Goal: Task Accomplishment & Management: Use online tool/utility

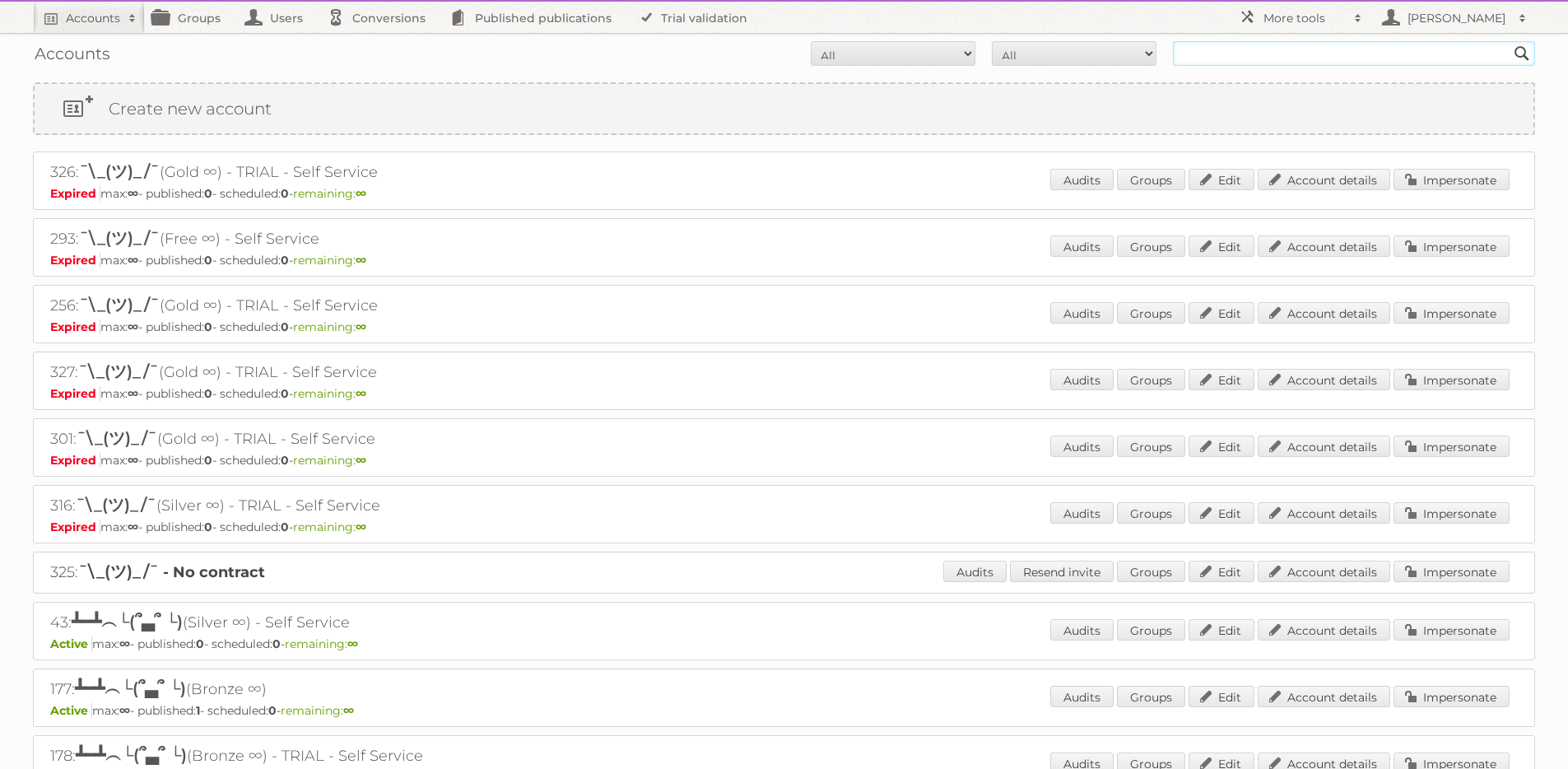
click at [1330, 55] on input "text" at bounding box center [1354, 53] width 362 height 25
type input "[PERSON_NAME]"
click at [1510, 41] on input "Search" at bounding box center [1522, 53] width 25 height 25
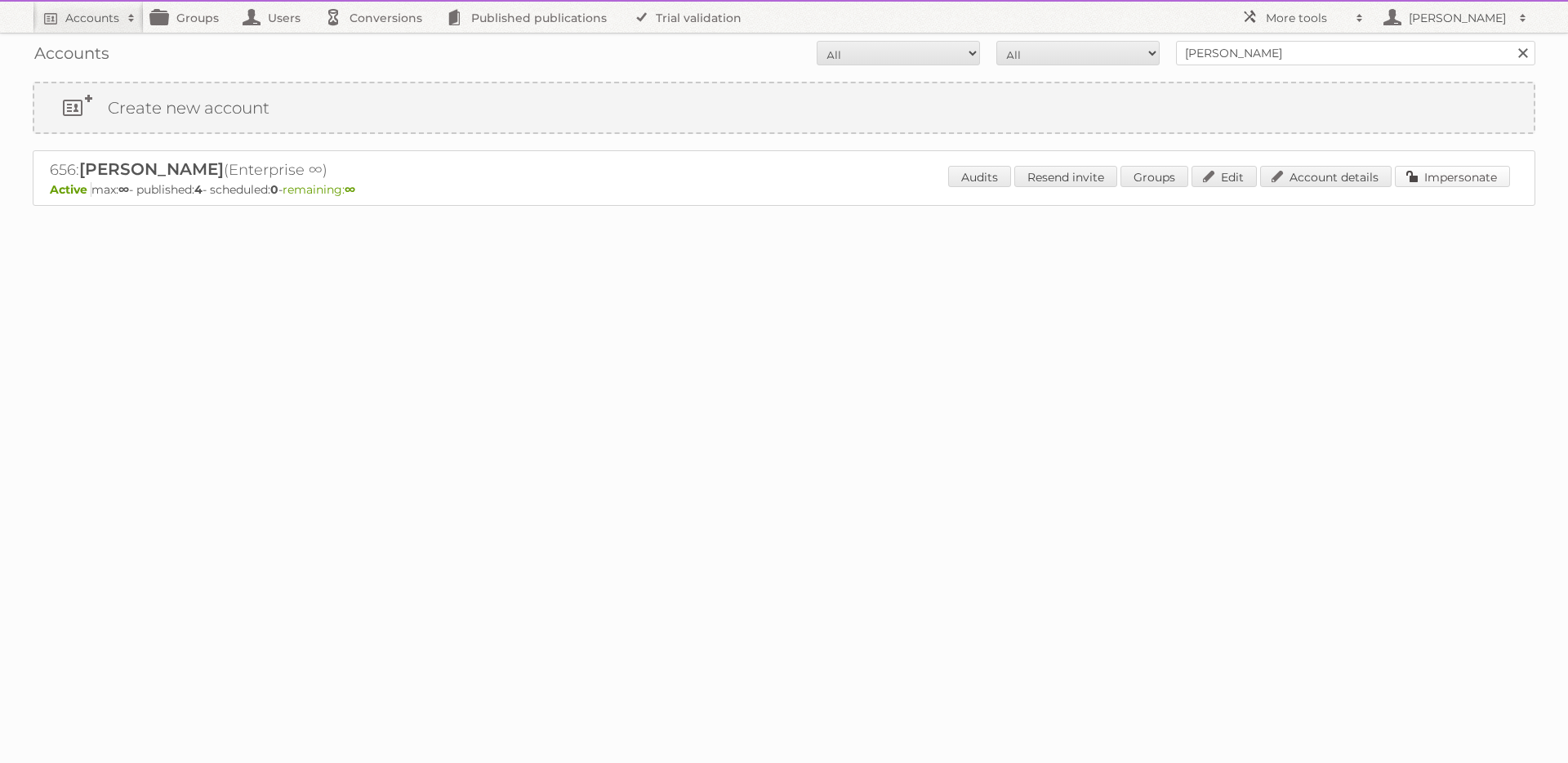
click at [1433, 181] on link "Impersonate" at bounding box center [1452, 176] width 115 height 21
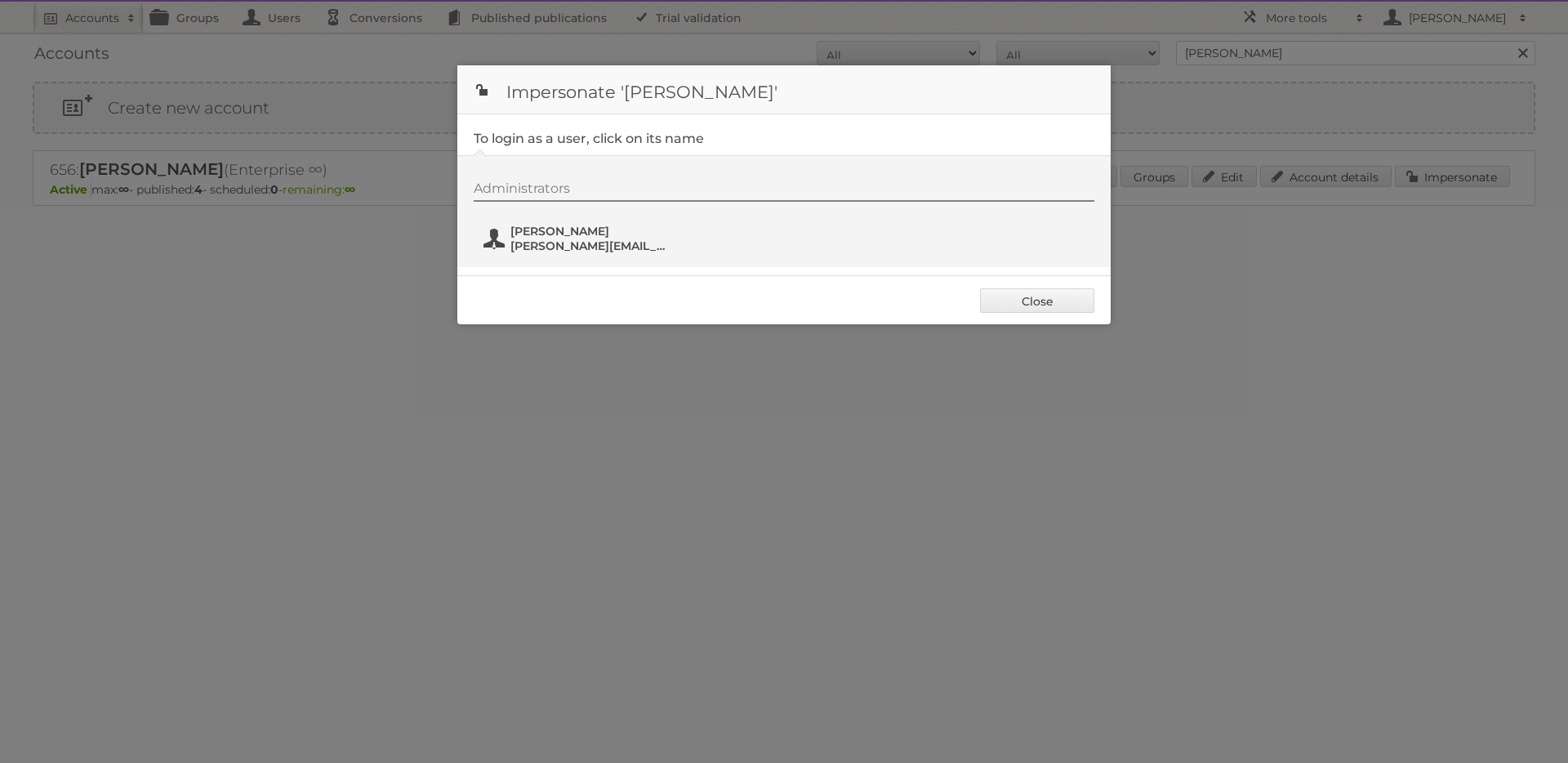
click at [652, 237] on button "Karlo Simunovic k.simunovic+1433@publitas.com" at bounding box center [577, 237] width 192 height 32
